Goal: Information Seeking & Learning: Learn about a topic

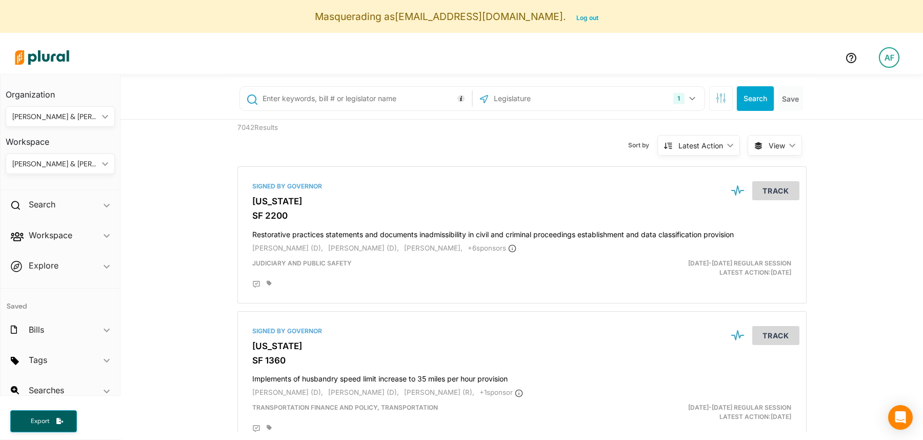
click at [79, 113] on div "[PERSON_NAME] & [PERSON_NAME]" at bounding box center [55, 116] width 86 height 11
click at [64, 162] on div "[PERSON_NAME] & [PERSON_NAME]" at bounding box center [55, 163] width 86 height 11
click at [67, 118] on div "[PERSON_NAME] & [PERSON_NAME]" at bounding box center [55, 116] width 86 height 11
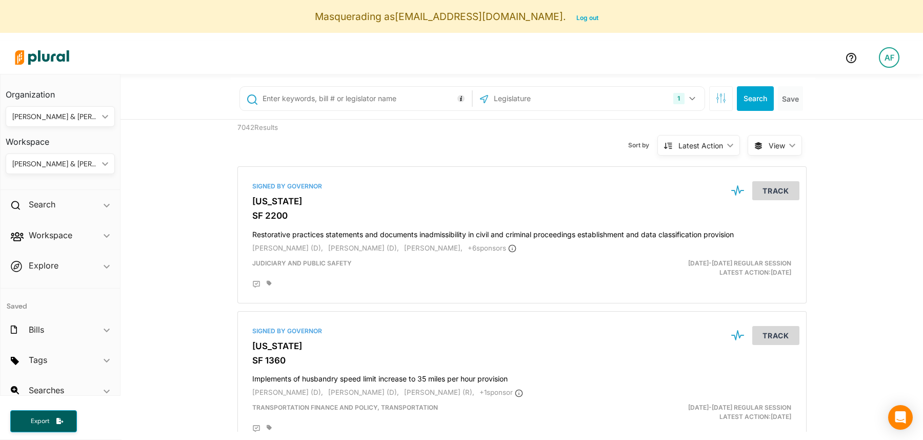
click at [75, 118] on div "[PERSON_NAME] & [PERSON_NAME]" at bounding box center [55, 116] width 86 height 11
click at [65, 193] on link "MBCRE" at bounding box center [78, 188] width 143 height 24
click at [53, 162] on div "MBCRE" at bounding box center [55, 163] width 86 height 11
click at [69, 106] on div "MBCRE ic_keyboard_arrow_down" at bounding box center [60, 116] width 109 height 21
click at [56, 160] on div "[PERSON_NAME] & [PERSON_NAME]" at bounding box center [74, 164] width 120 height 9
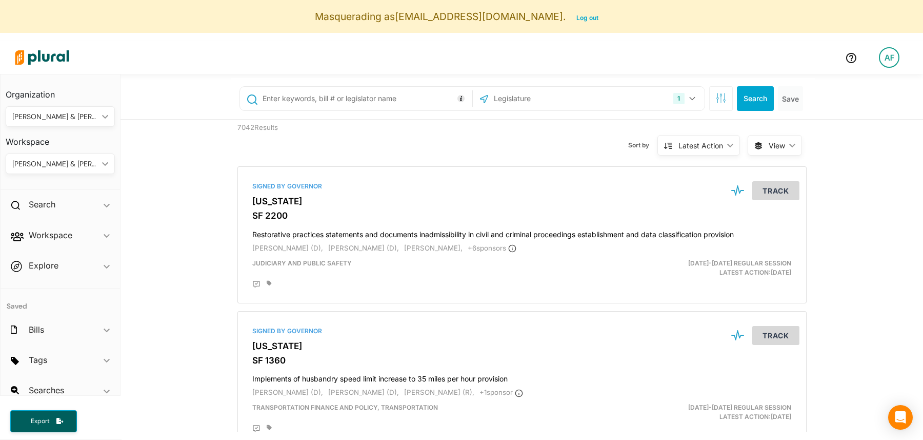
click at [80, 171] on div "[PERSON_NAME] & [PERSON_NAME] ic_keyboard_arrow_down" at bounding box center [60, 163] width 109 height 21
click at [67, 194] on link "CAPI" at bounding box center [78, 188] width 143 height 24
click at [70, 236] on h2 "Workspace" at bounding box center [51, 234] width 44 height 11
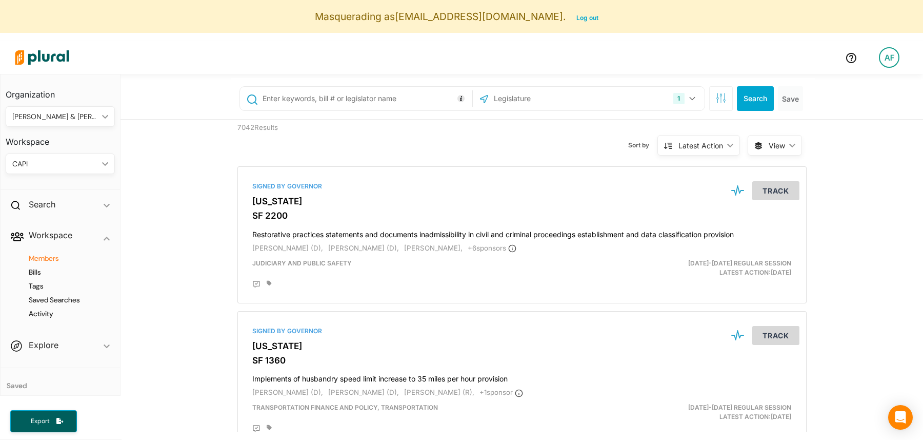
click at [49, 260] on h4 "Members" at bounding box center [63, 258] width 94 height 10
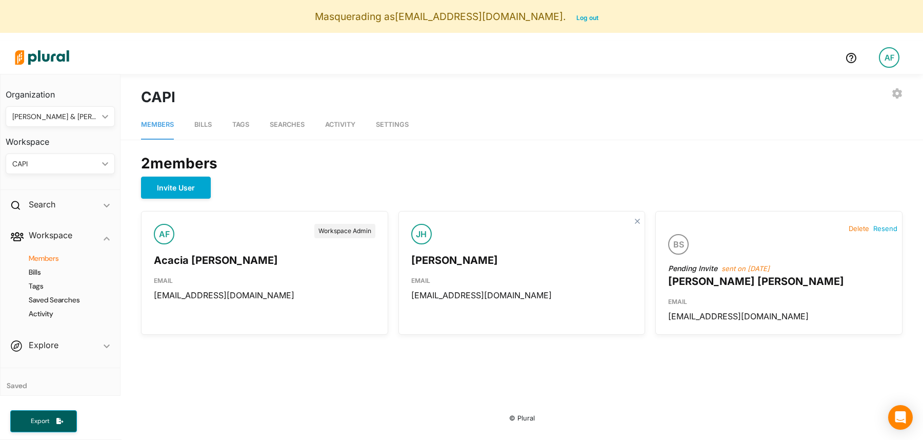
click at [207, 129] on link "Bills" at bounding box center [202, 124] width 17 height 29
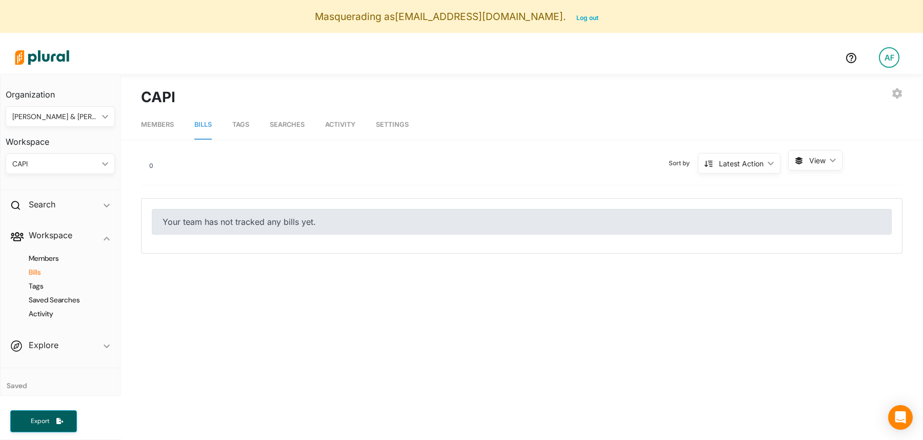
click at [247, 130] on link "Tags" at bounding box center [240, 124] width 17 height 29
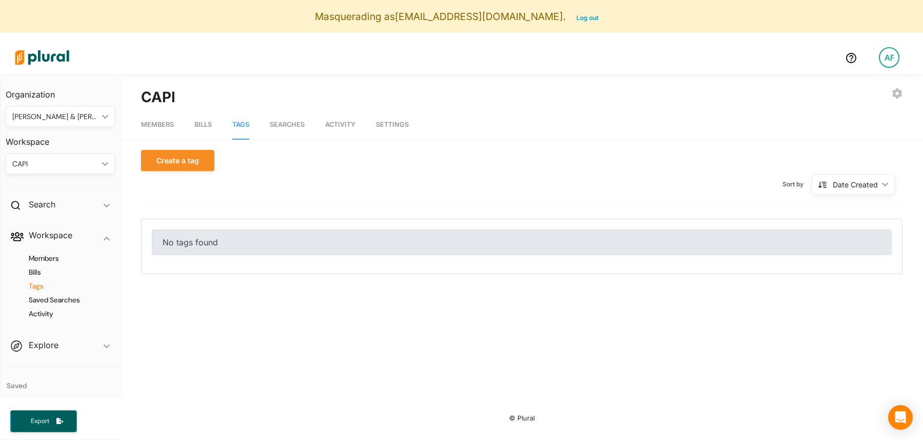
click at [287, 128] on span "Searches" at bounding box center [287, 125] width 35 height 8
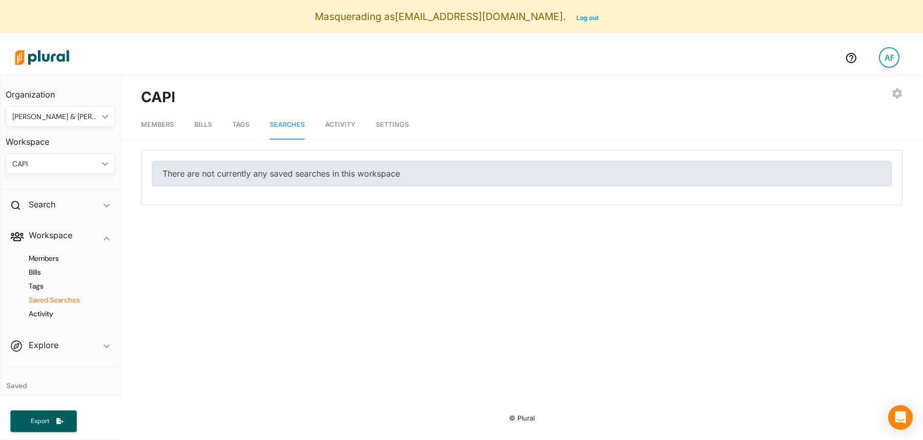
click at [212, 114] on nav "Members Bills Tags Searches Activity Settings" at bounding box center [522, 124] width 803 height 32
click at [204, 123] on span "Bills" at bounding box center [202, 125] width 17 height 8
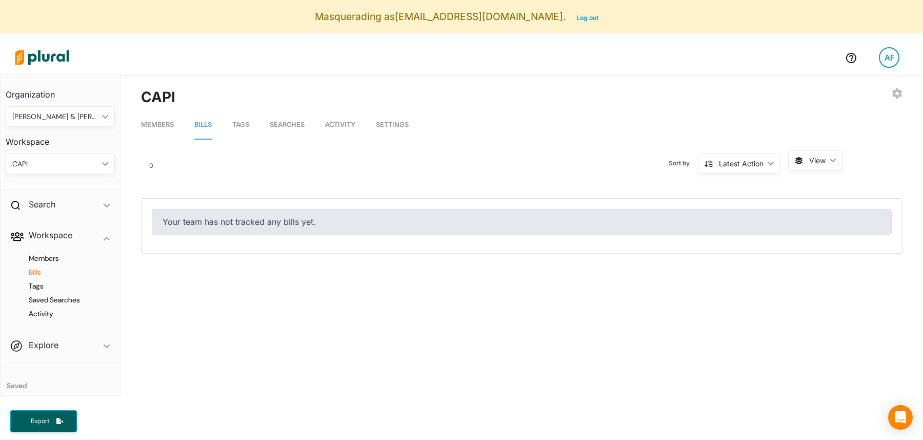
click at [72, 162] on div "CAPI" at bounding box center [55, 163] width 86 height 11
click at [70, 209] on div "[PERSON_NAME] & [PERSON_NAME]" at bounding box center [74, 211] width 120 height 9
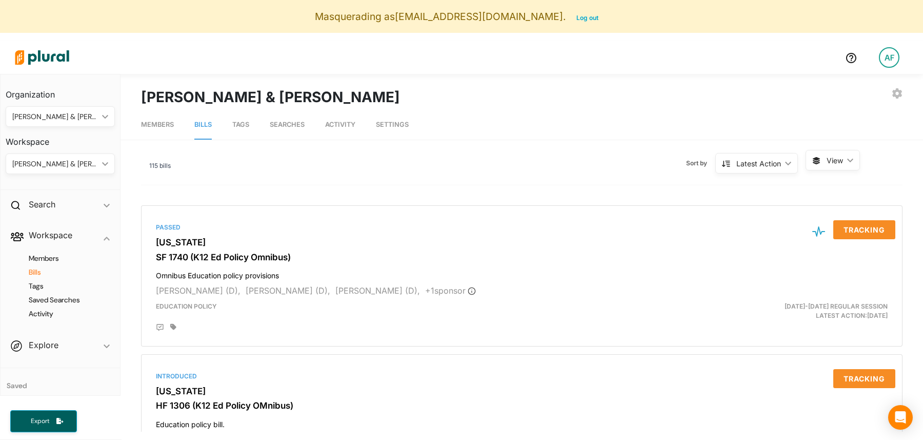
scroll to position [10, 0]
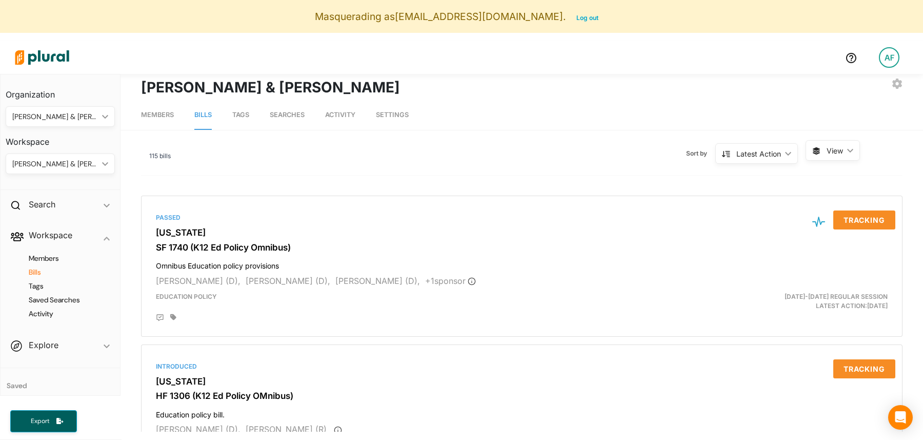
click at [867, 148] on div "115 bills Sort by Latest Action ic_keyboard_arrow_down Latest Action Latest Act…" at bounding box center [522, 157] width 762 height 35
click at [853, 149] on polygon at bounding box center [850, 151] width 6 height 4
click at [849, 175] on span "Table" at bounding box center [858, 174] width 61 height 9
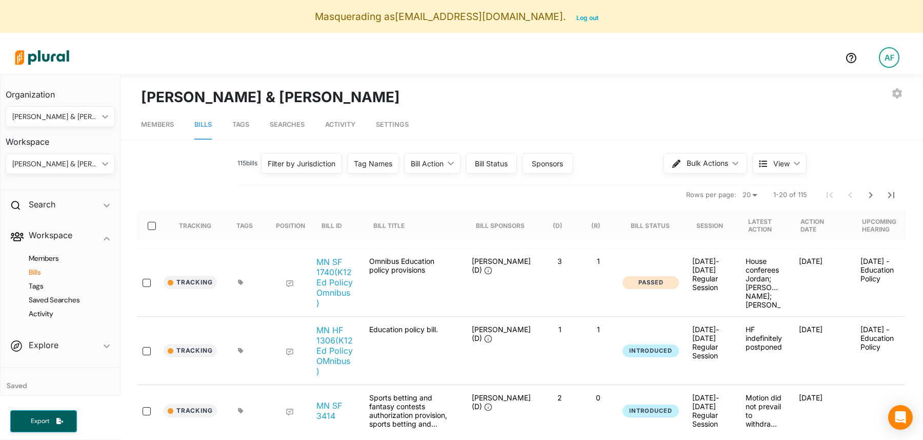
click at [72, 153] on div "[PERSON_NAME] & [PERSON_NAME] ic_keyboard_arrow_down" at bounding box center [60, 163] width 109 height 21
click at [242, 126] on span "Tags" at bounding box center [240, 125] width 17 height 8
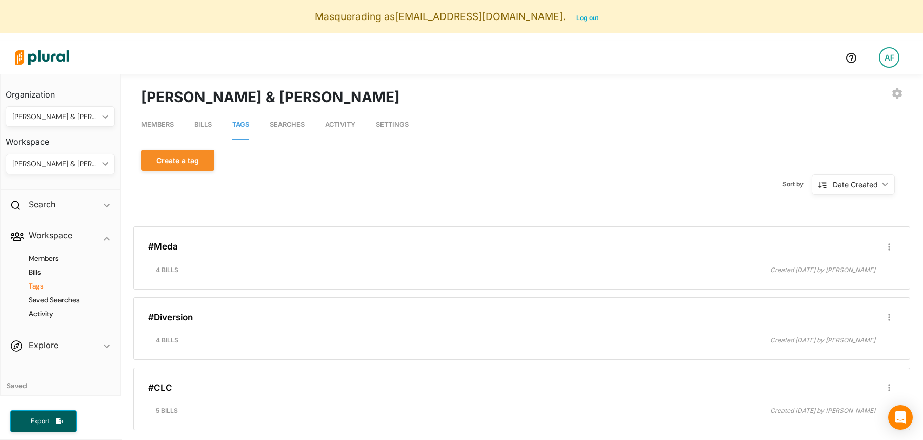
click at [293, 121] on span "Searches" at bounding box center [287, 125] width 35 height 8
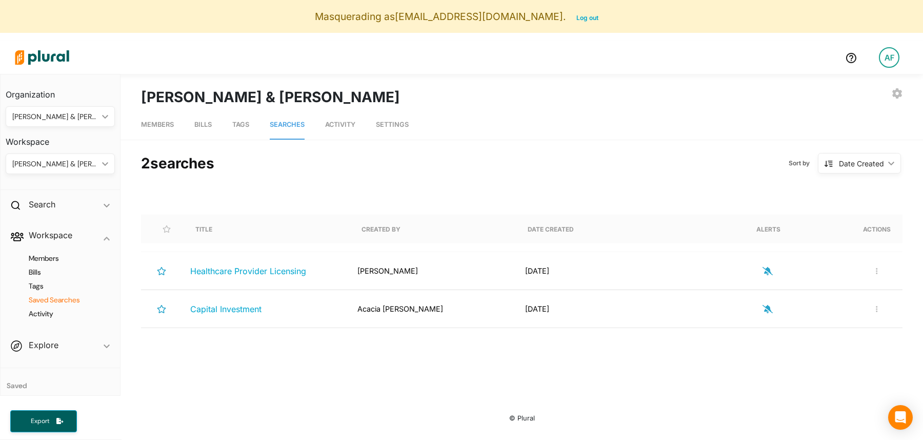
click at [334, 127] on span "Activity" at bounding box center [340, 125] width 30 height 8
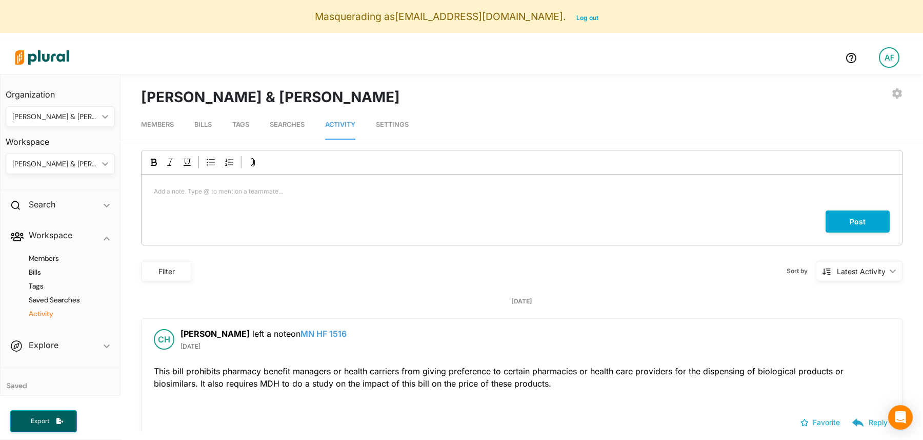
click at [291, 125] on span "Searches" at bounding box center [287, 125] width 35 height 8
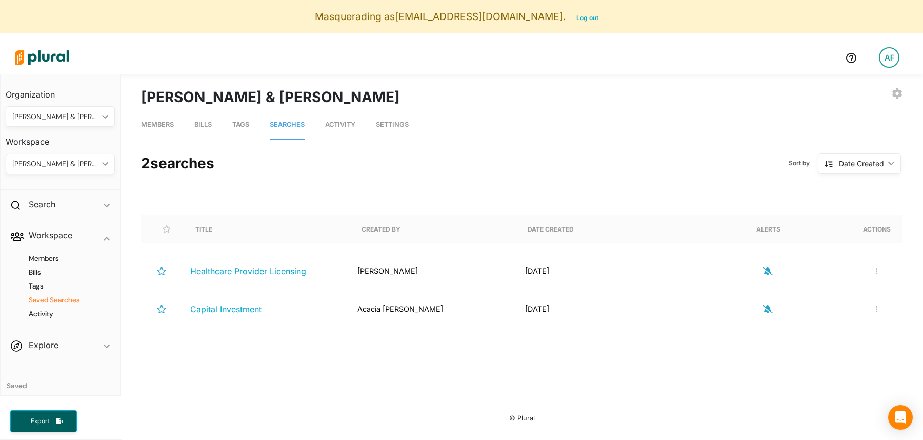
click at [409, 125] on span "Settings" at bounding box center [392, 125] width 33 height 8
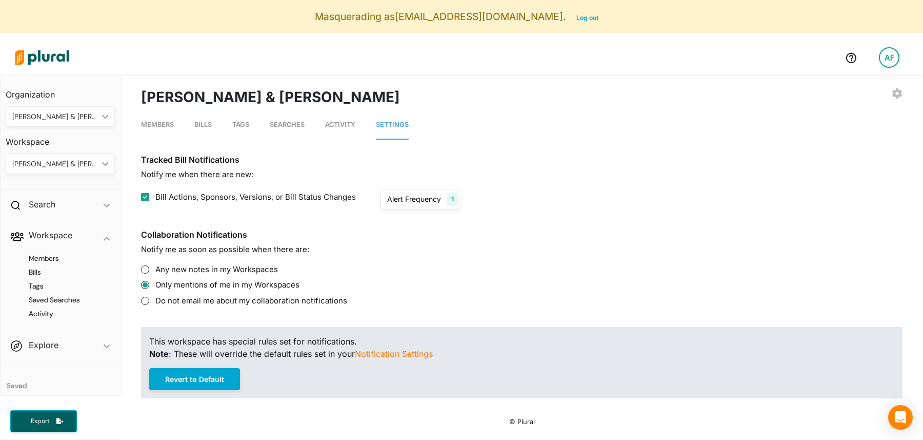
click at [288, 118] on link "Searches" at bounding box center [287, 124] width 35 height 29
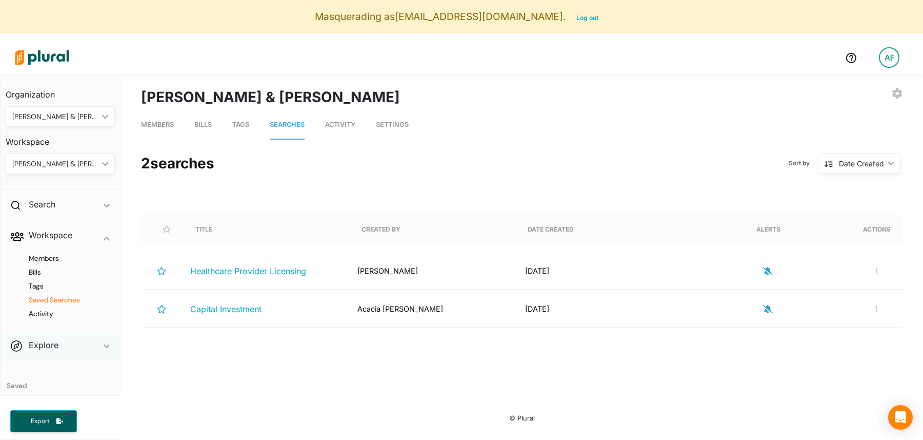
click at [46, 352] on div "Explore ic_keyboard_arrow_down" at bounding box center [61, 347] width 120 height 28
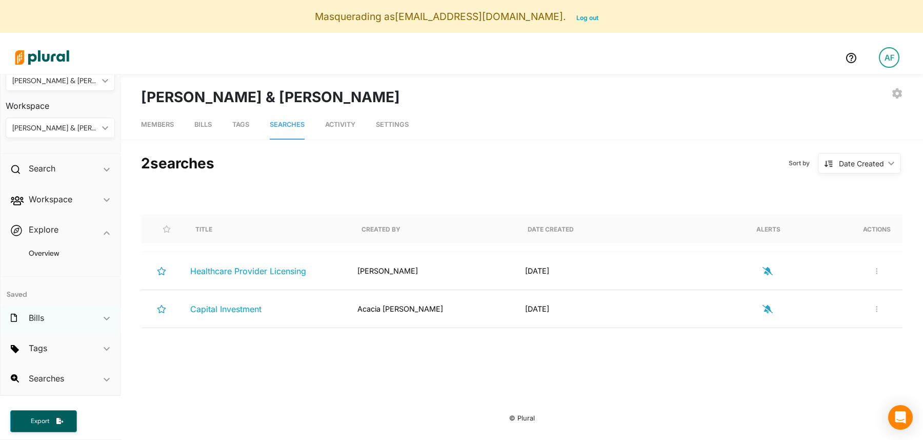
click at [78, 313] on div "Bills ic_keyboard_arrow_down" at bounding box center [61, 320] width 120 height 28
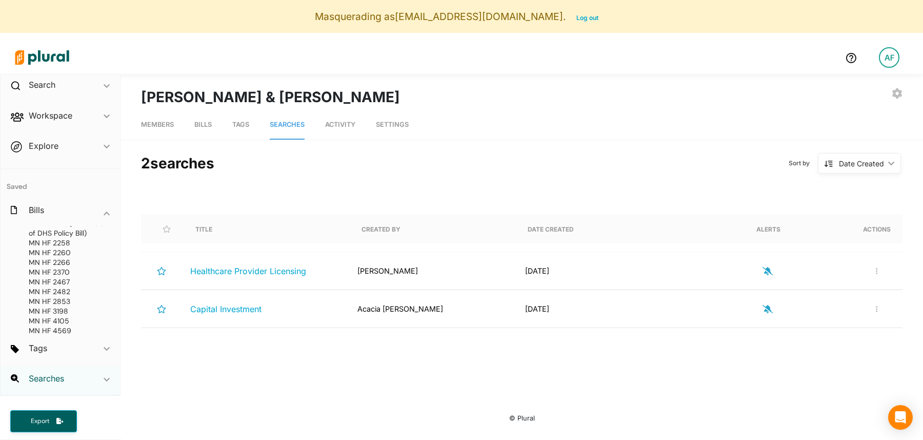
click at [62, 380] on h2 "Searches" at bounding box center [46, 377] width 35 height 11
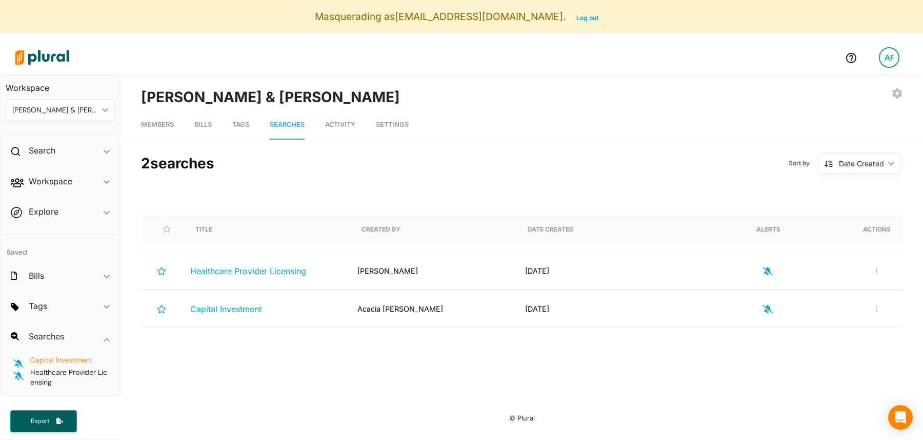
scroll to position [54, 0]
click at [329, 198] on div "Title Created By Date Created Alerts Actions Healthcare Provider Licensing [PER…" at bounding box center [522, 322] width 762 height 267
click at [243, 269] on span "Healthcare Provider Licensing" at bounding box center [248, 271] width 116 height 10
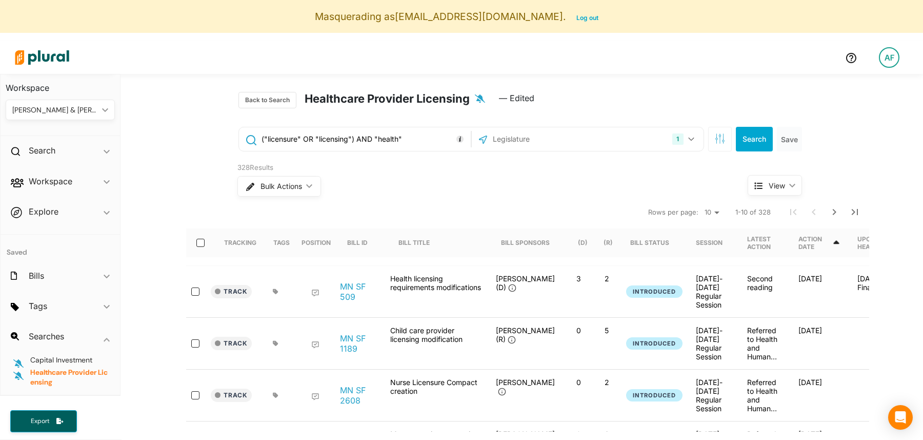
click at [52, 359] on span "Capital Investment" at bounding box center [61, 359] width 62 height 9
